Goal: Task Accomplishment & Management: Use online tool/utility

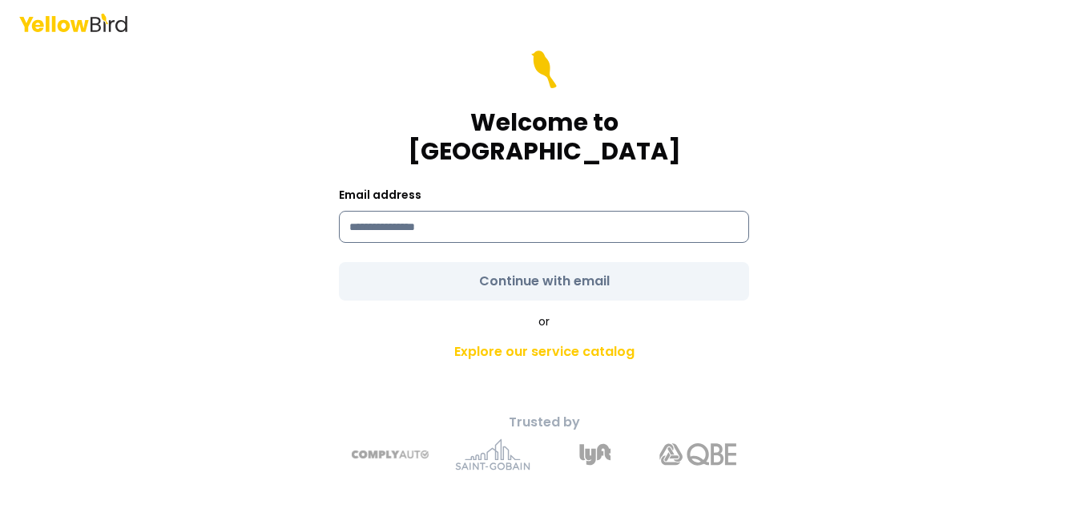
click at [376, 211] on input at bounding box center [544, 227] width 410 height 32
type input "**********"
click at [462, 269] on form "**********" at bounding box center [544, 175] width 410 height 250
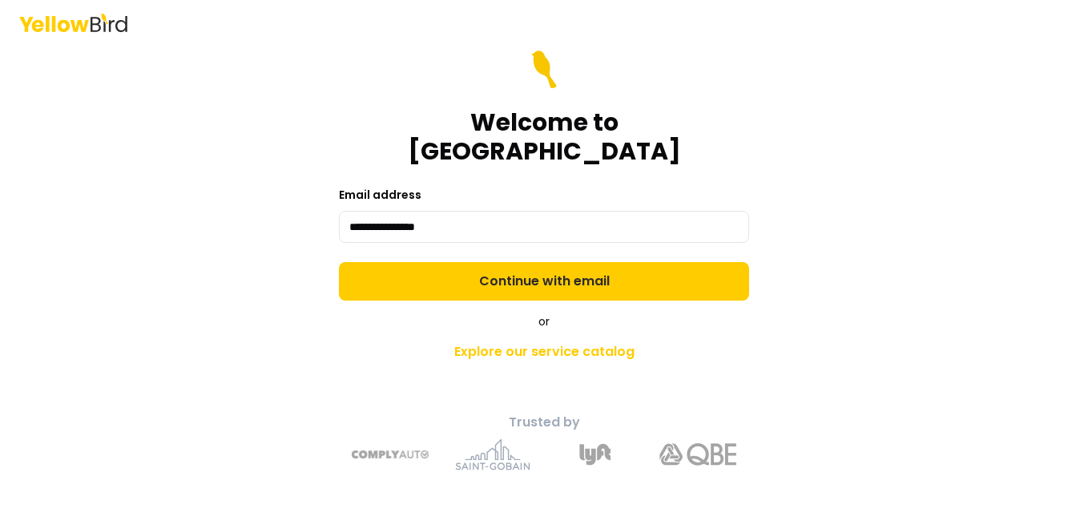
click at [462, 269] on button "Continue with email" at bounding box center [544, 281] width 410 height 38
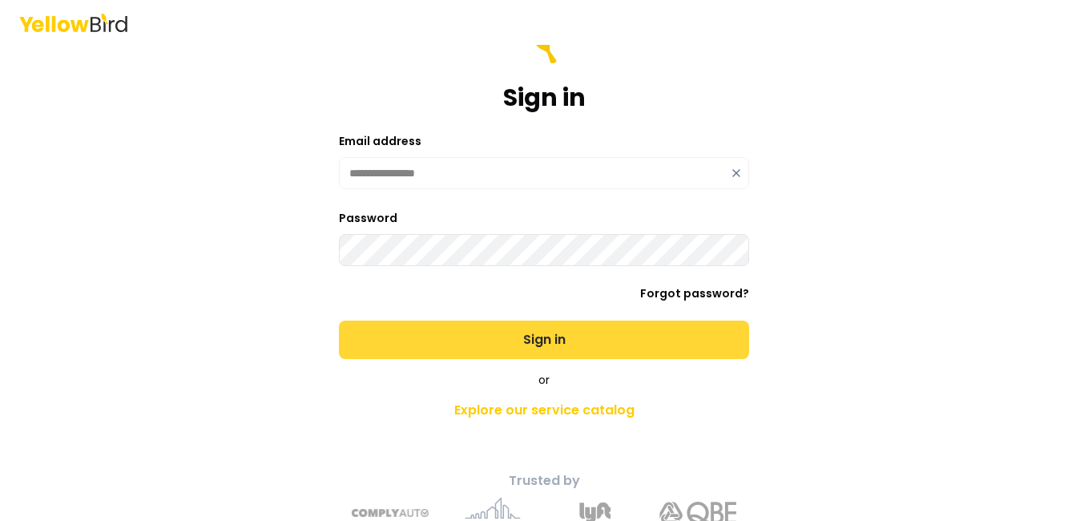
click at [541, 331] on button "Sign in" at bounding box center [544, 339] width 410 height 38
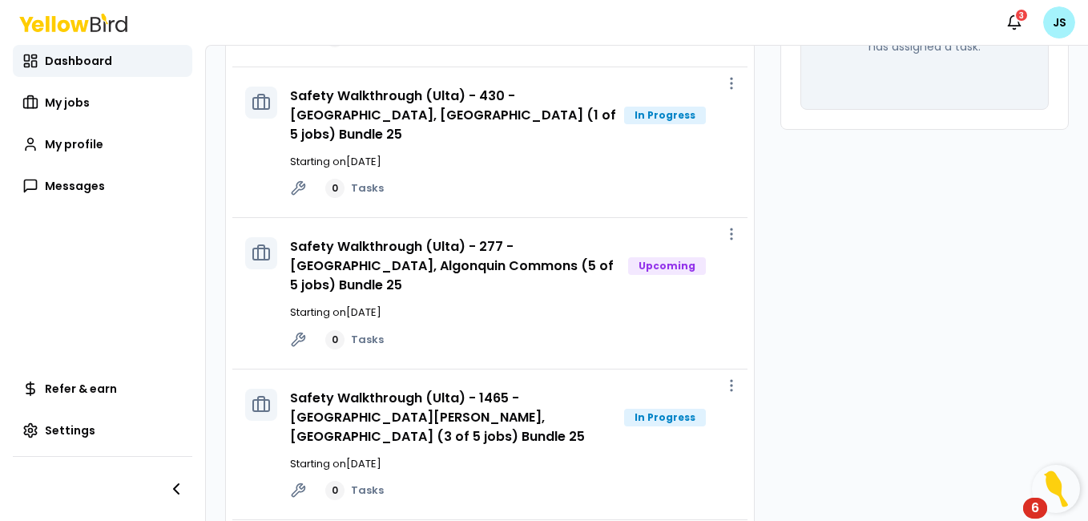
scroll to position [304, 0]
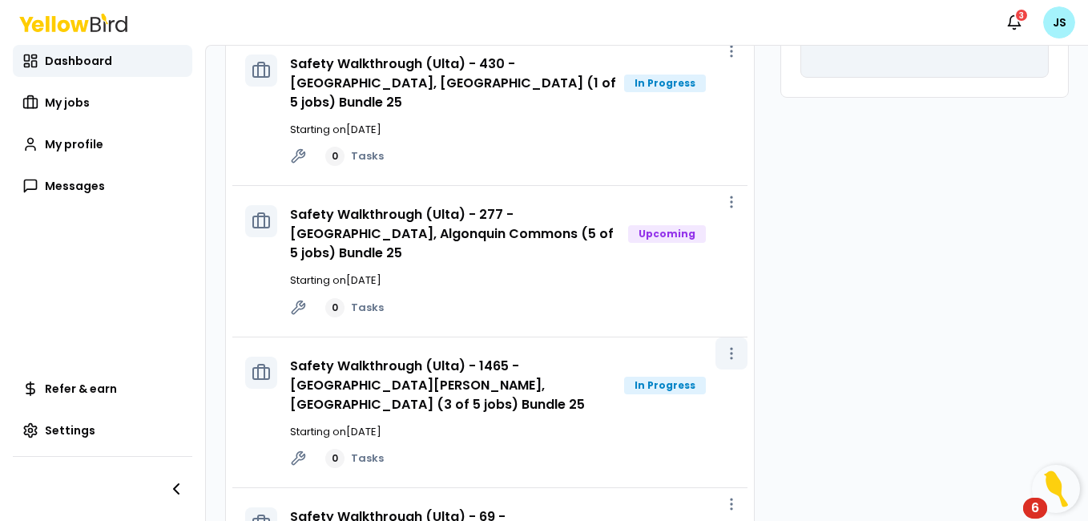
click at [723, 345] on icon "button" at bounding box center [731, 353] width 16 height 16
click at [701, 326] on span "View job" at bounding box center [686, 331] width 40 height 13
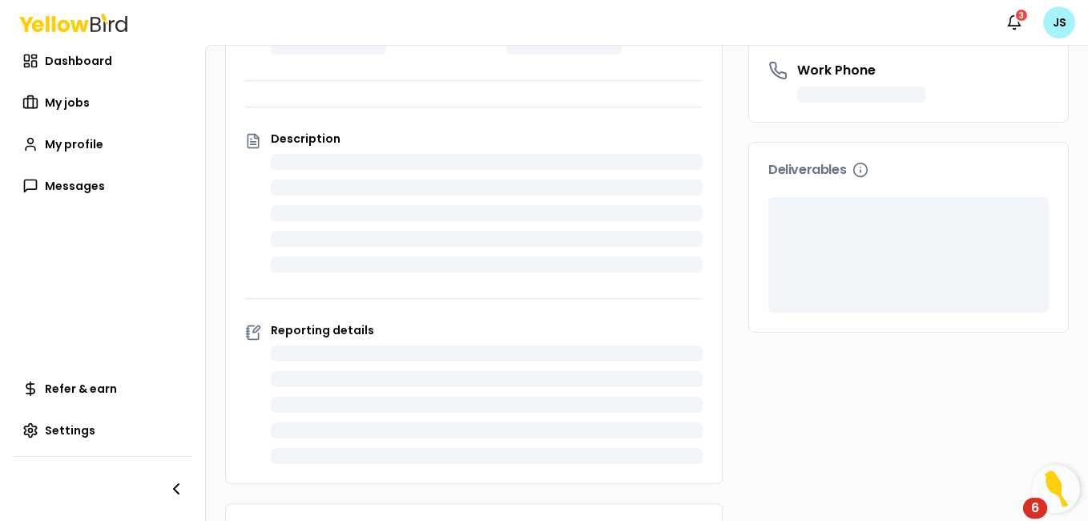
click at [694, 328] on div "Company Location Start date Service type Description Reporting details" at bounding box center [474, 202] width 496 height 561
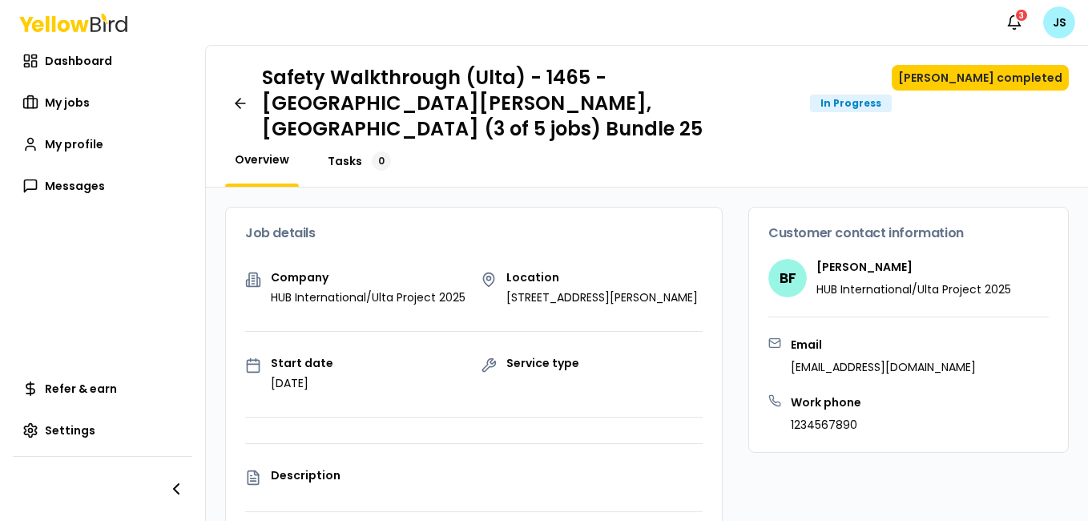
click at [349, 153] on span "Tasks" at bounding box center [345, 161] width 34 height 16
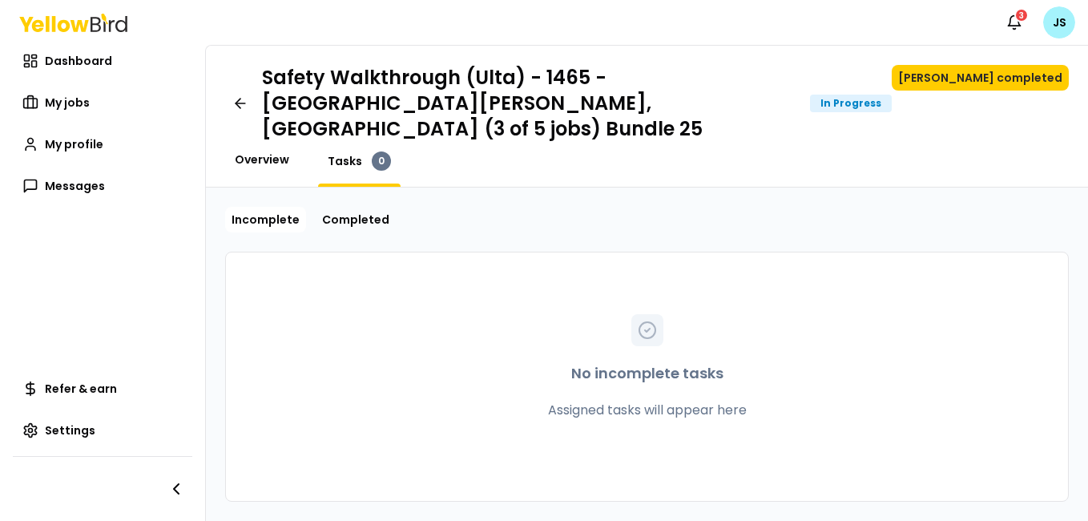
click at [267, 151] on span "Overview" at bounding box center [262, 159] width 54 height 16
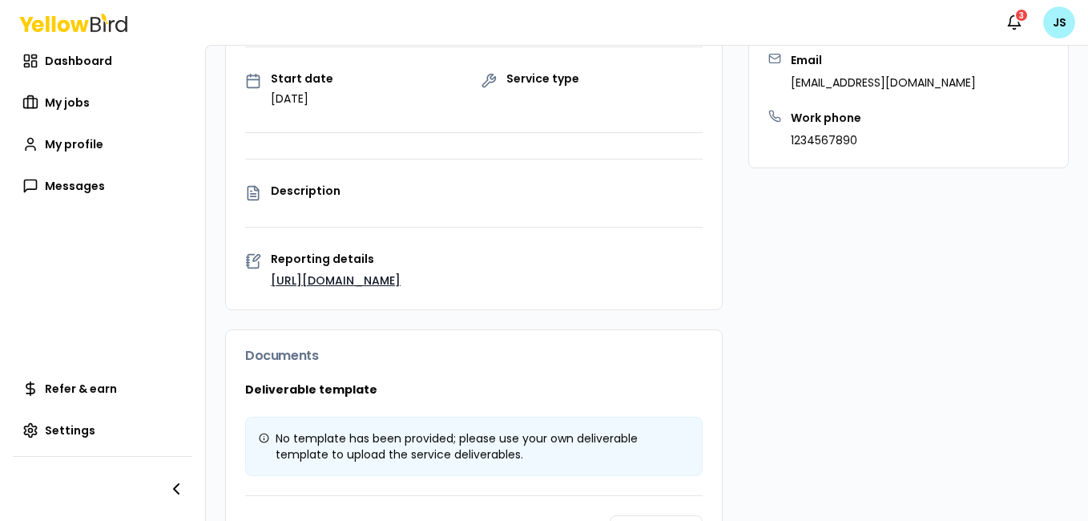
scroll to position [360, 0]
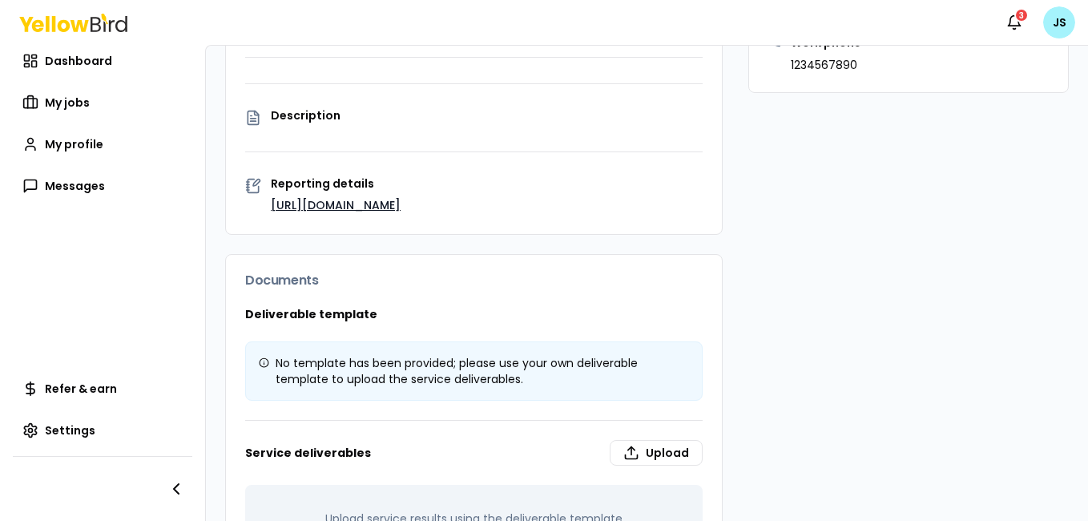
click at [319, 197] on link "[URL][DOMAIN_NAME]" at bounding box center [336, 205] width 130 height 16
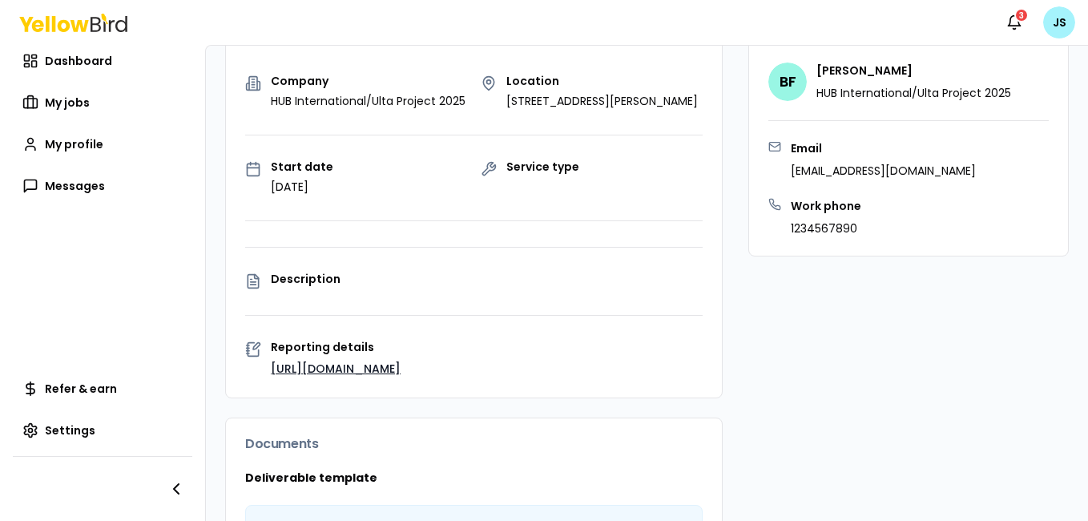
scroll to position [206, 0]
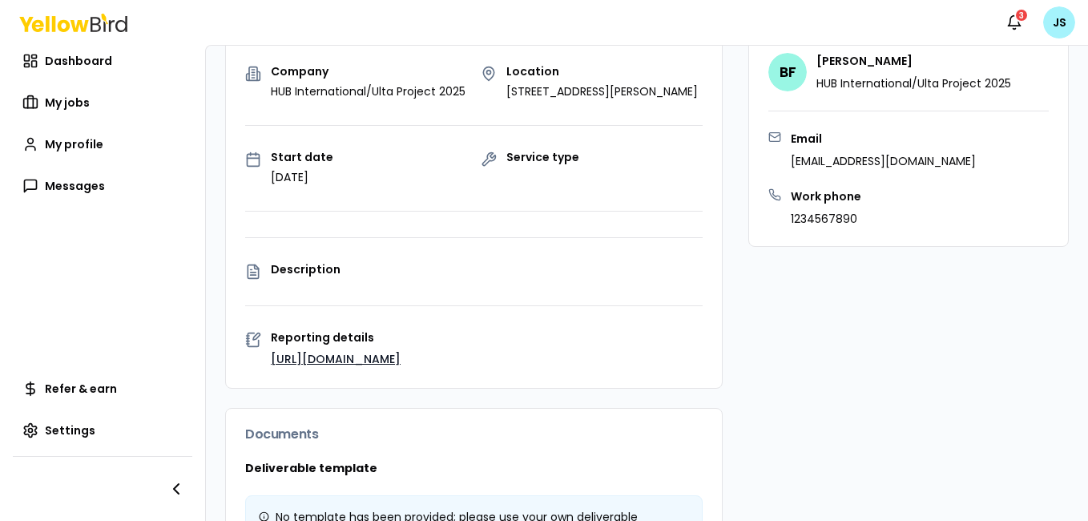
click at [374, 351] on link "[URL][DOMAIN_NAME]" at bounding box center [336, 359] width 130 height 16
